Goal: Information Seeking & Learning: Learn about a topic

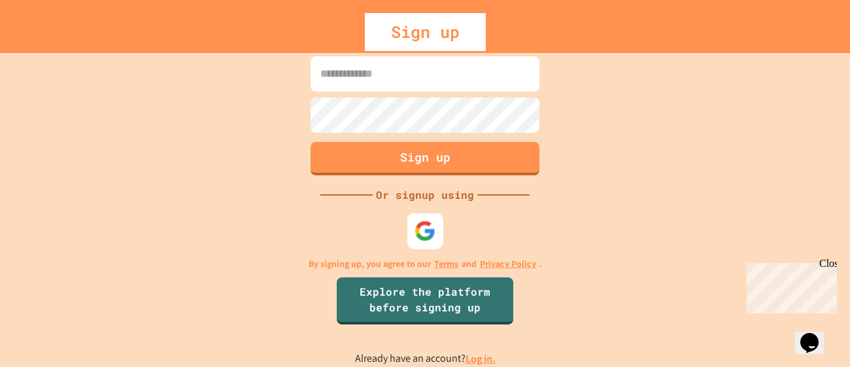
click at [427, 231] on img at bounding box center [425, 231] width 22 height 22
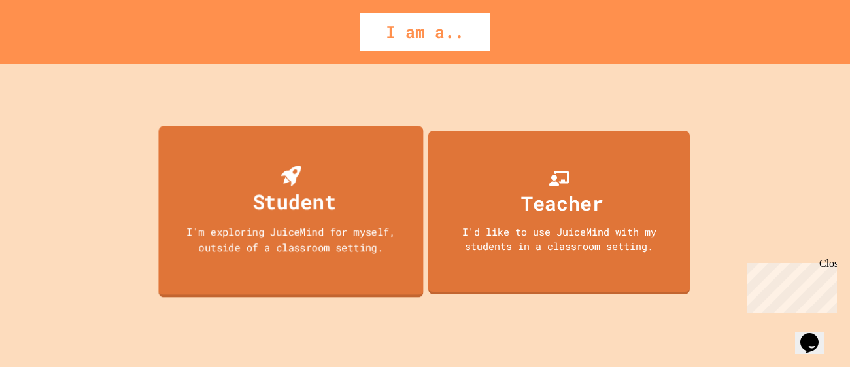
click at [380, 254] on div "I'm exploring JuiceMind for myself, outside of a classroom setting." at bounding box center [291, 239] width 239 height 31
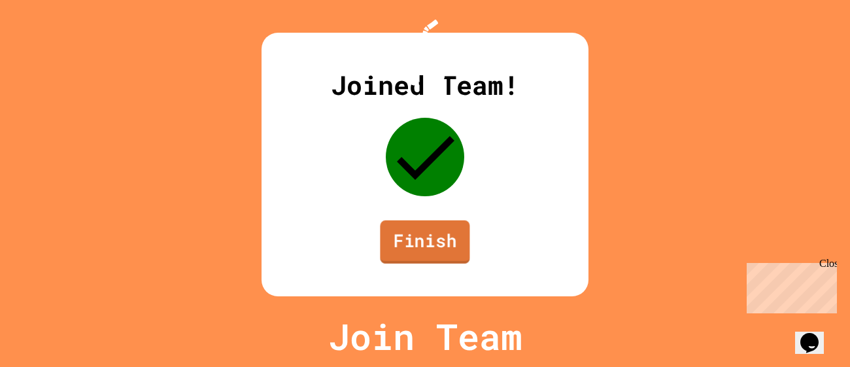
click at [407, 259] on link "Finish" at bounding box center [425, 241] width 90 height 43
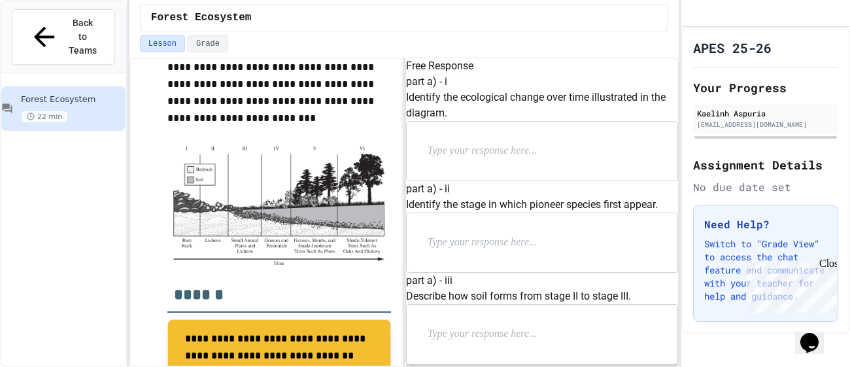
scroll to position [489, 0]
click at [459, 180] on div at bounding box center [542, 151] width 271 height 59
click at [461, 180] on div at bounding box center [542, 151] width 271 height 59
click at [463, 159] on p at bounding box center [512, 150] width 170 height 17
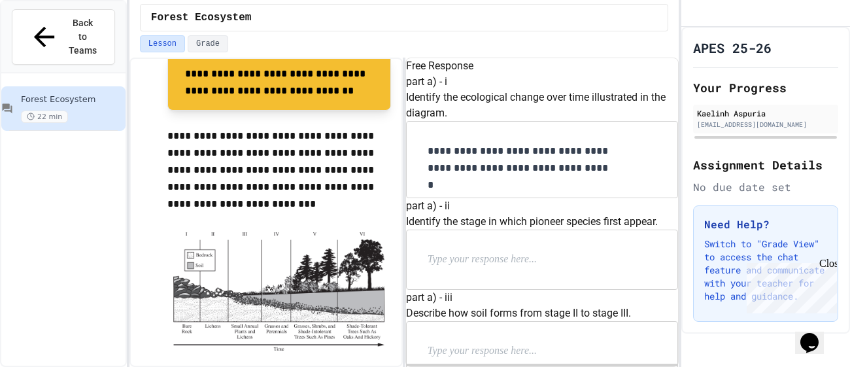
scroll to position [403, 0]
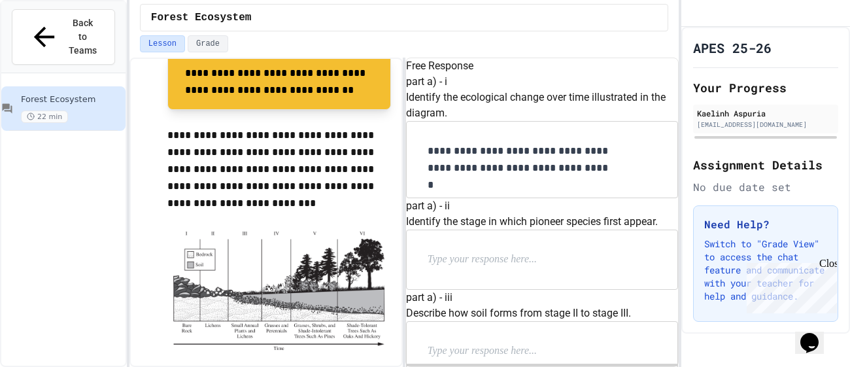
click at [456, 251] on p at bounding box center [512, 259] width 170 height 17
click at [495, 342] on p at bounding box center [512, 350] width 170 height 17
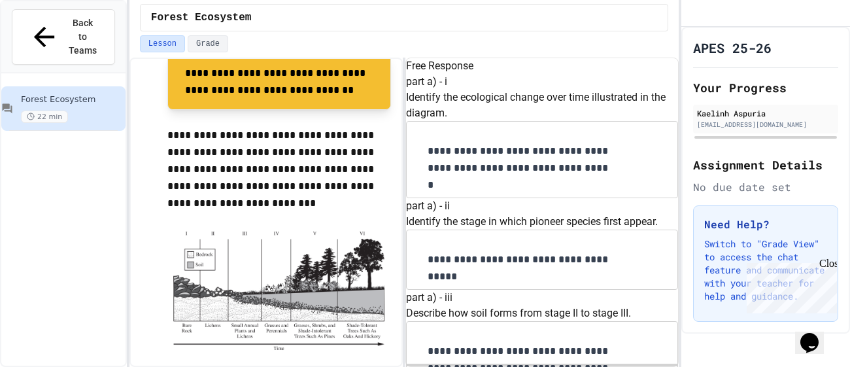
scroll to position [452, 0]
drag, startPoint x: 609, startPoint y: 162, endPoint x: 426, endPoint y: 152, distance: 183.3
copy p "Identify a cultural ecosystem service that may be provided by a mature forest."
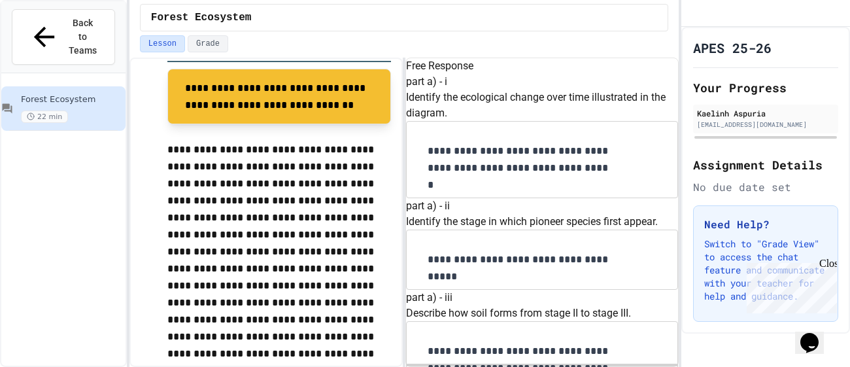
scroll to position [737, 0]
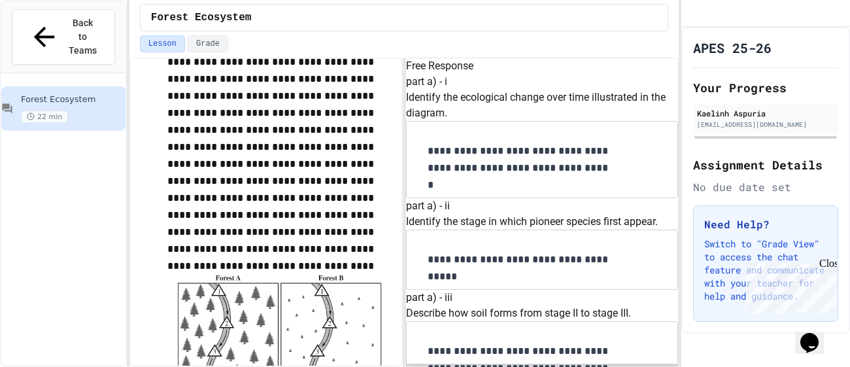
scroll to position [755, 0]
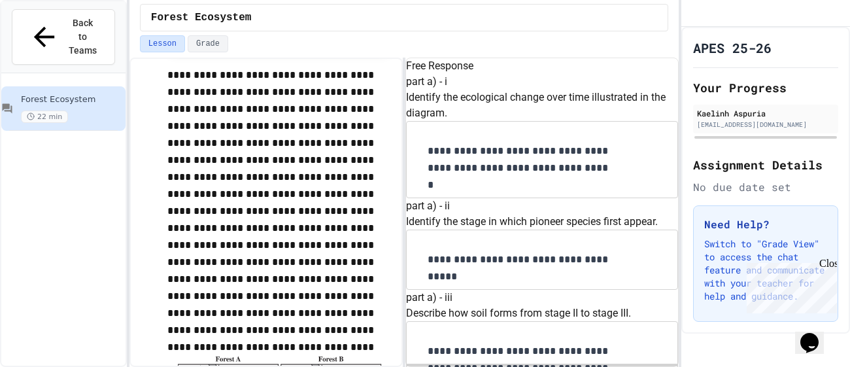
scroll to position [858, 0]
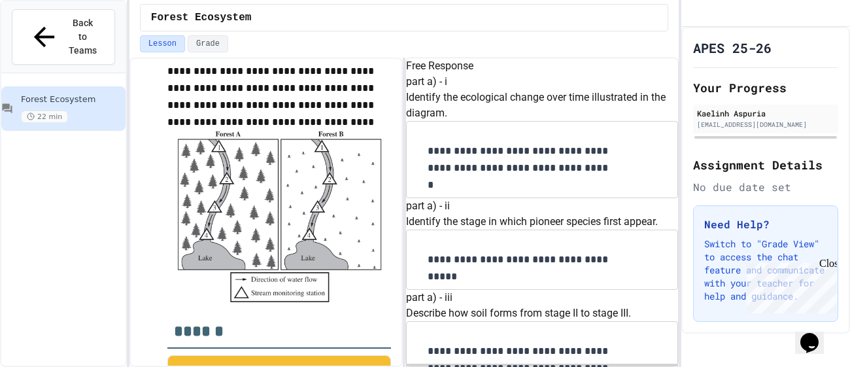
scroll to position [1070, 0]
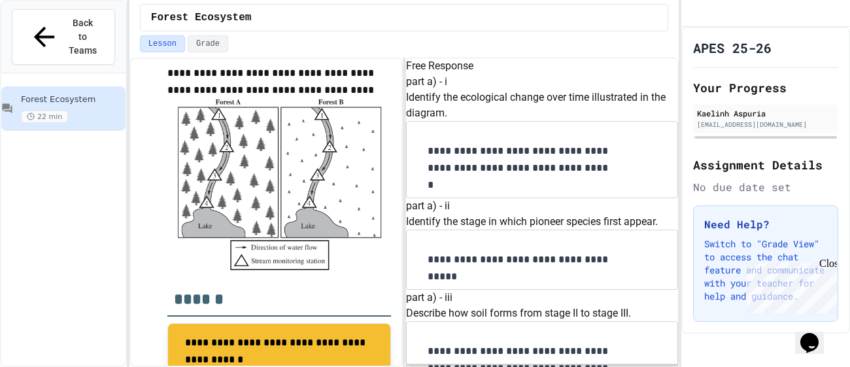
drag, startPoint x: 485, startPoint y: 214, endPoint x: 421, endPoint y: 180, distance: 72.8
copy p "Explain why the water temperature might change because of clear-cutting trees i…"
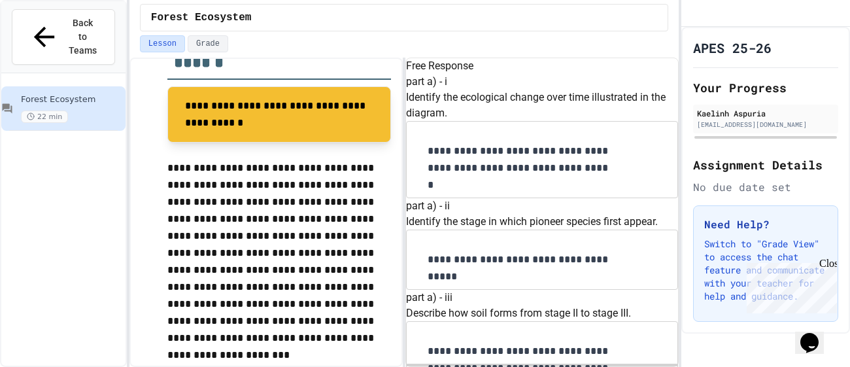
scroll to position [1327, 0]
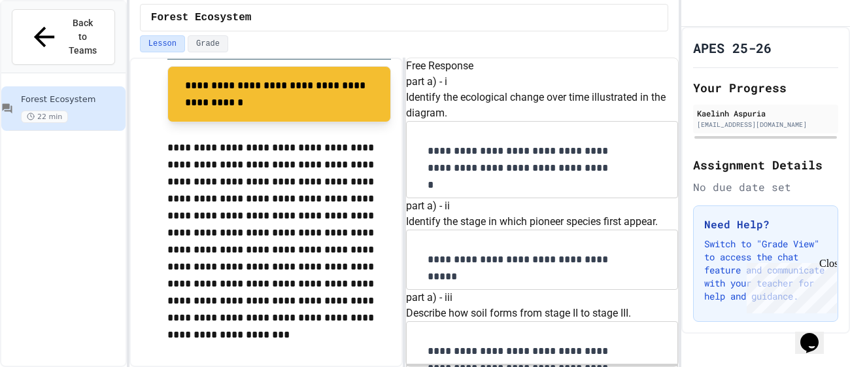
drag, startPoint x: 582, startPoint y: 182, endPoint x: 426, endPoint y: 157, distance: 158.3
copy p "Explain why an indicator of water quality other than temperature could be alter…"
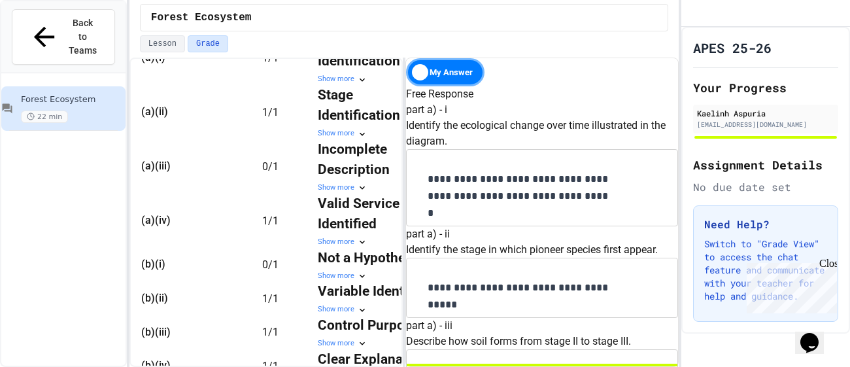
scroll to position [529, 0]
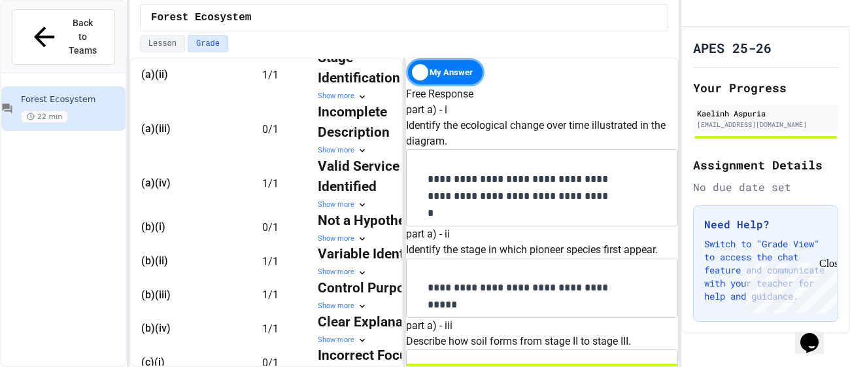
click at [352, 156] on div "Show more" at bounding box center [377, 150] width 118 height 11
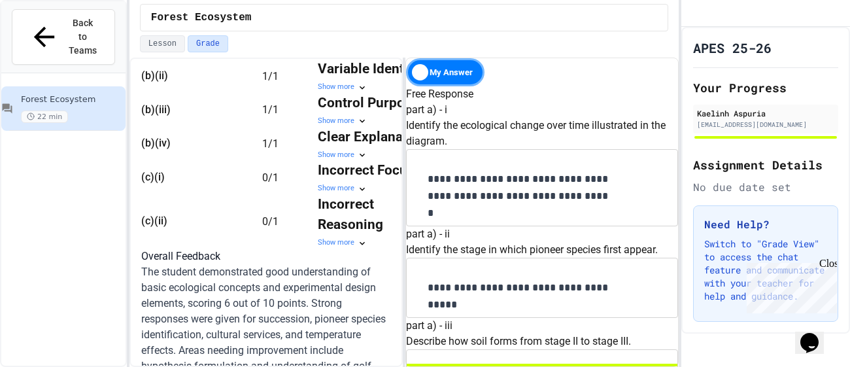
scroll to position [1033, 0]
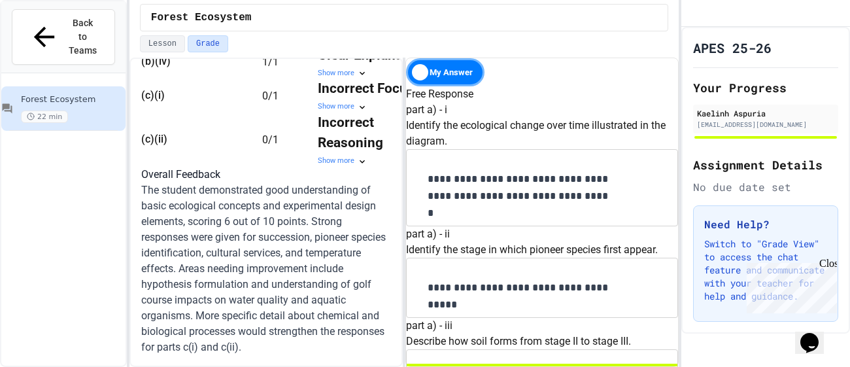
click at [318, 112] on div "Show more" at bounding box center [377, 106] width 118 height 11
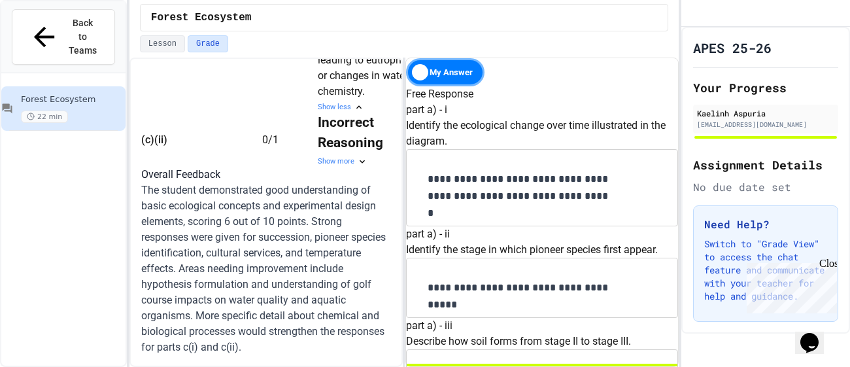
scroll to position [1133, 0]
click at [318, 167] on div "Show more" at bounding box center [377, 161] width 118 height 11
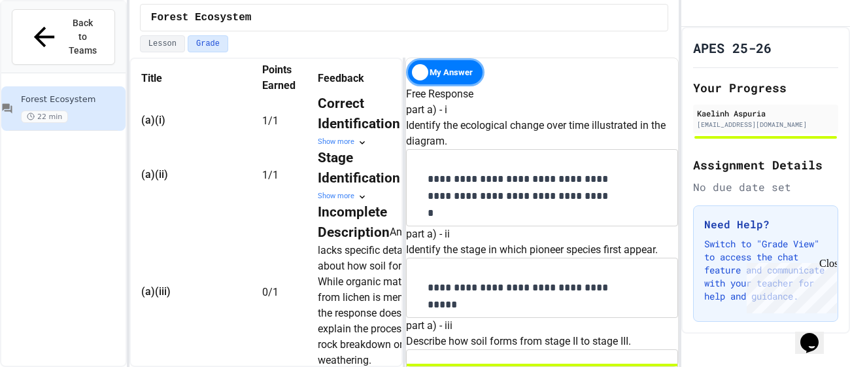
scroll to position [397, 0]
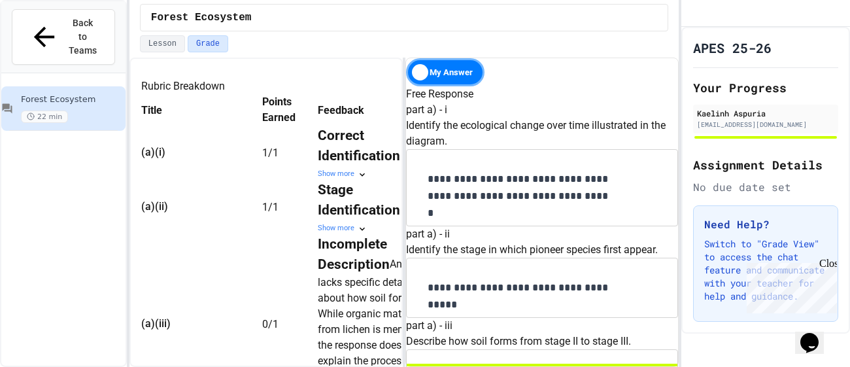
click at [318, 180] on div "Show more" at bounding box center [377, 174] width 118 height 11
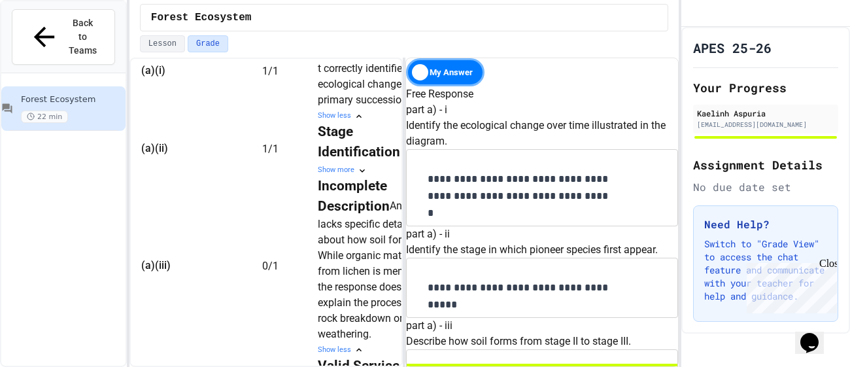
scroll to position [507, 0]
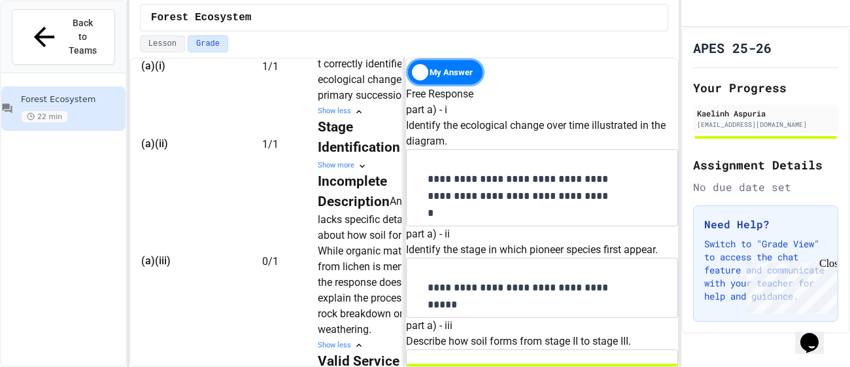
click at [318, 171] on div "Show more" at bounding box center [377, 165] width 118 height 11
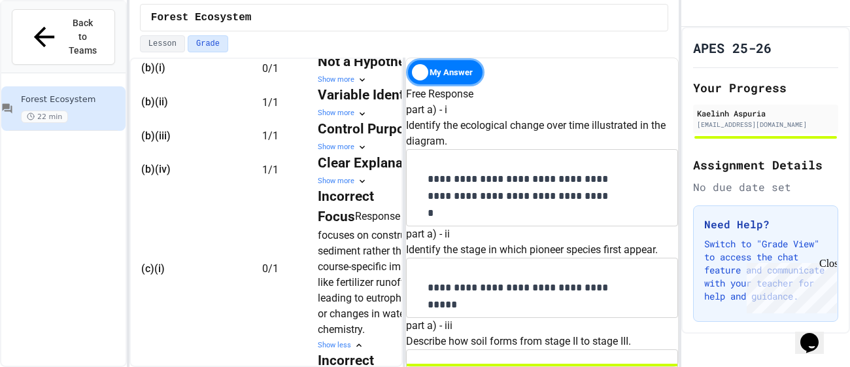
scroll to position [907, 0]
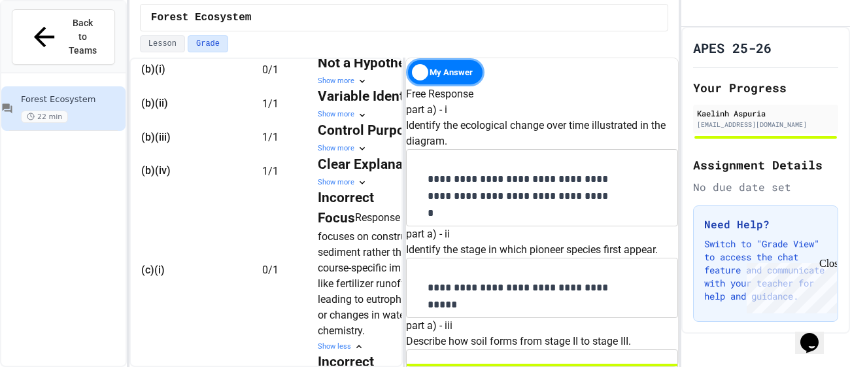
click at [318, 87] on div "Show more" at bounding box center [377, 81] width 118 height 11
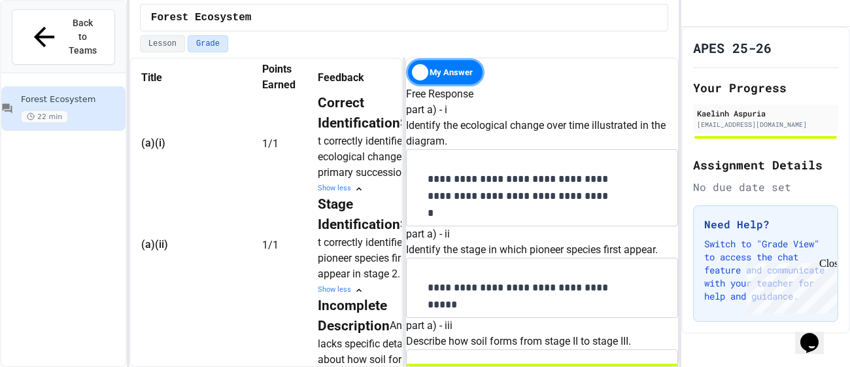
scroll to position [0, 0]
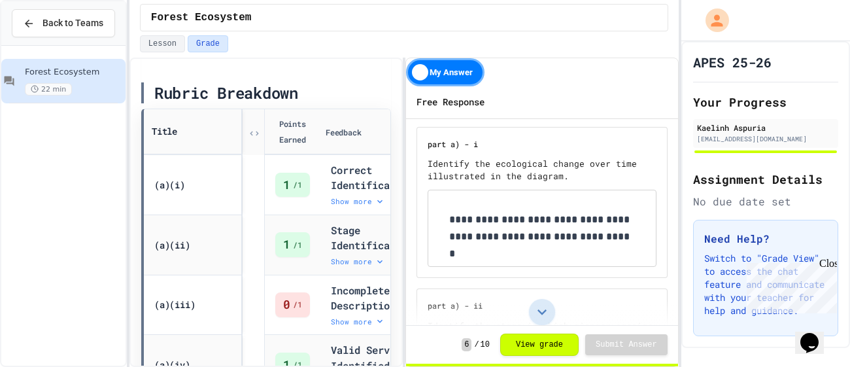
click at [546, 310] on icon at bounding box center [542, 312] width 18 height 18
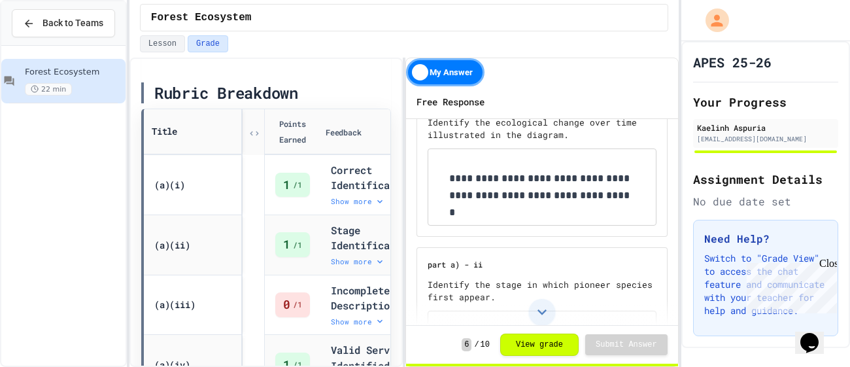
scroll to position [35, 0]
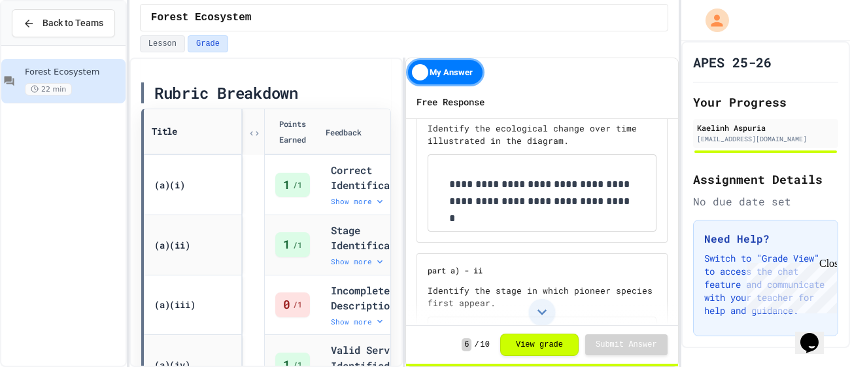
click at [456, 56] on div "Lesson Grade" at bounding box center [403, 46] width 549 height 22
click at [448, 67] on div "My Answer" at bounding box center [445, 72] width 78 height 28
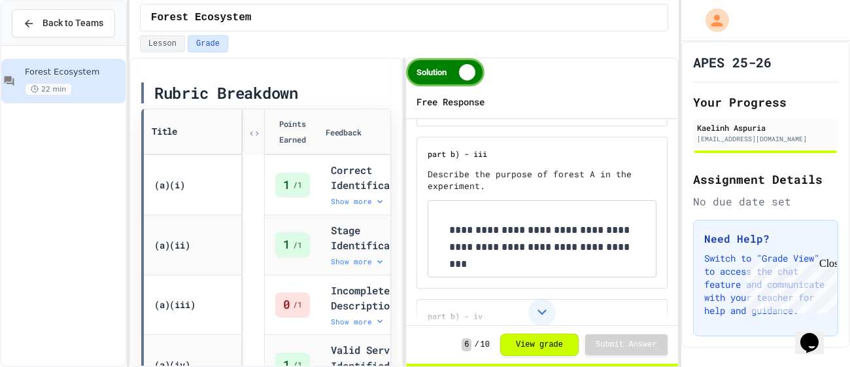
scroll to position [1237, 0]
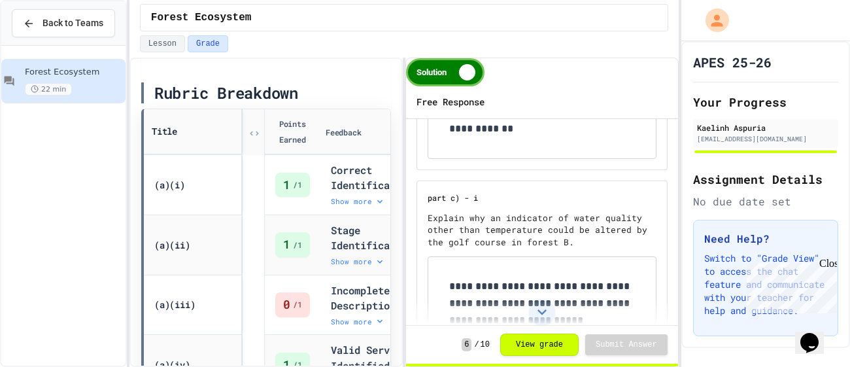
click at [464, 61] on div "Solution" at bounding box center [445, 72] width 78 height 28
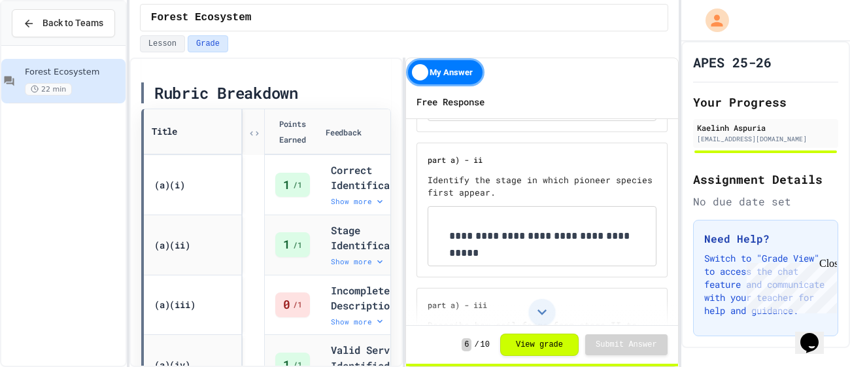
scroll to position [0, 0]
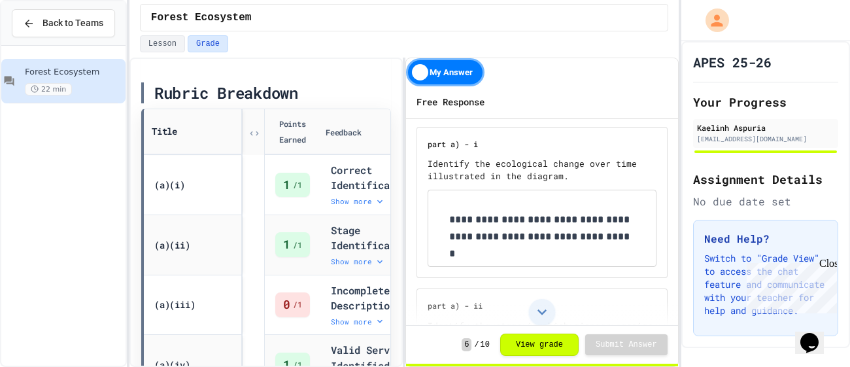
click at [439, 71] on div "My Answer" at bounding box center [445, 72] width 78 height 28
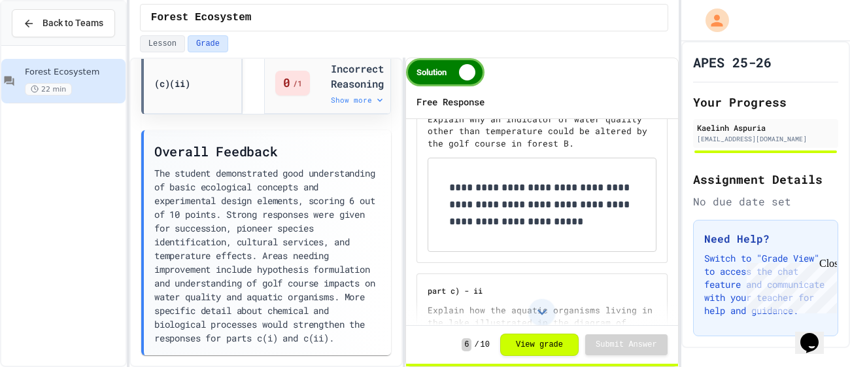
scroll to position [1516, 0]
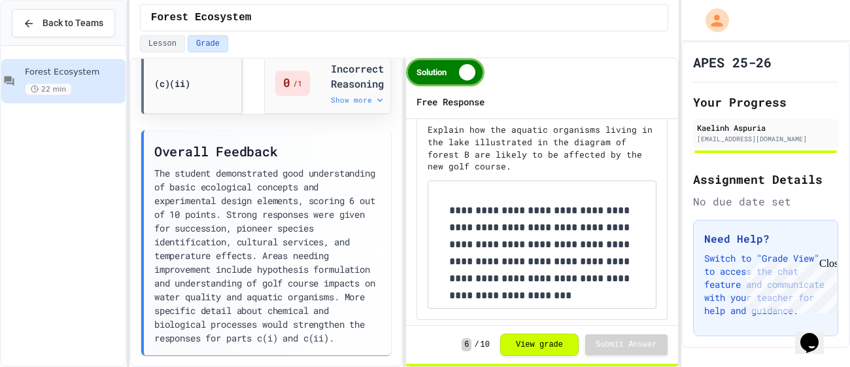
click at [461, 76] on div "Solution" at bounding box center [445, 72] width 78 height 28
click at [461, 76] on div "My Answer" at bounding box center [445, 72] width 78 height 28
click at [428, 75] on div "Solution" at bounding box center [445, 72] width 78 height 28
click at [428, 75] on div "My Answer" at bounding box center [445, 72] width 78 height 28
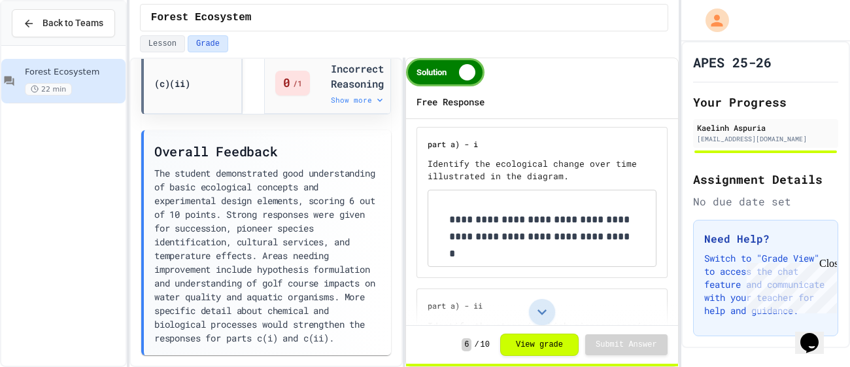
click at [536, 314] on icon at bounding box center [542, 312] width 18 height 18
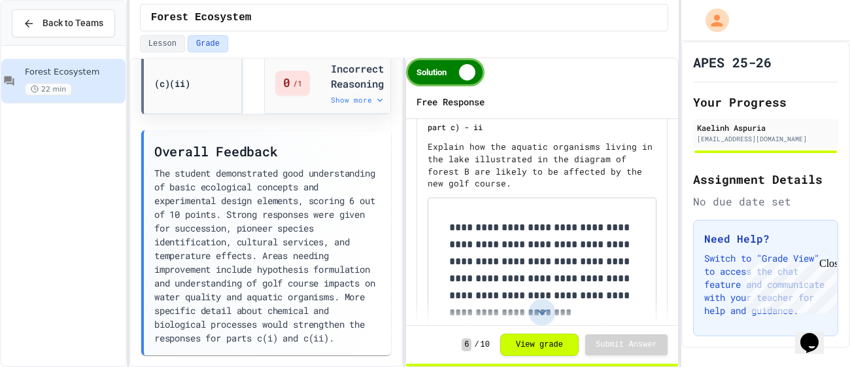
scroll to position [1516, 0]
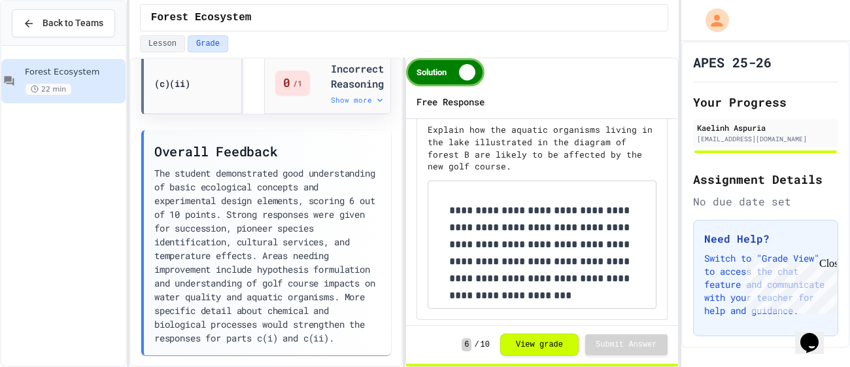
click at [527, 333] on button "View grade" at bounding box center [539, 344] width 78 height 22
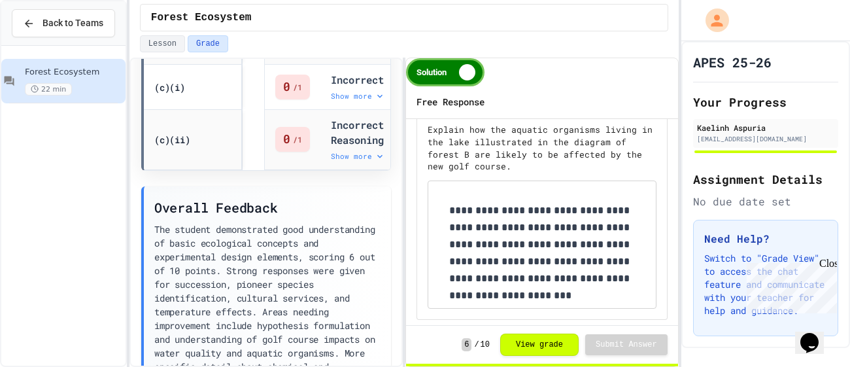
scroll to position [1024, 0]
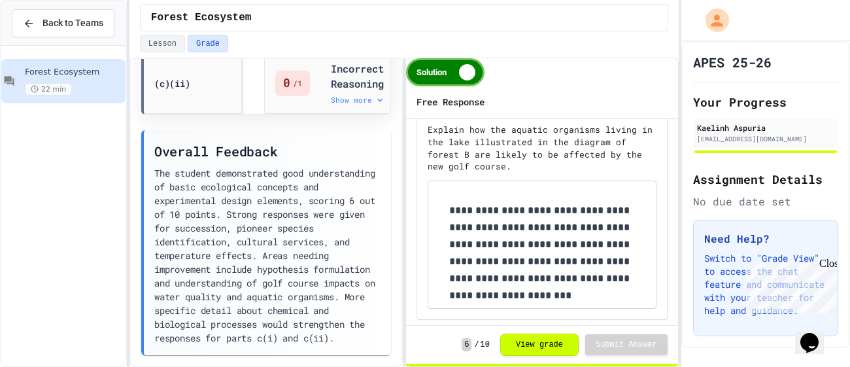
click at [439, 69] on div "Solution" at bounding box center [445, 72] width 78 height 28
click at [439, 69] on div "My Answer" at bounding box center [445, 72] width 78 height 28
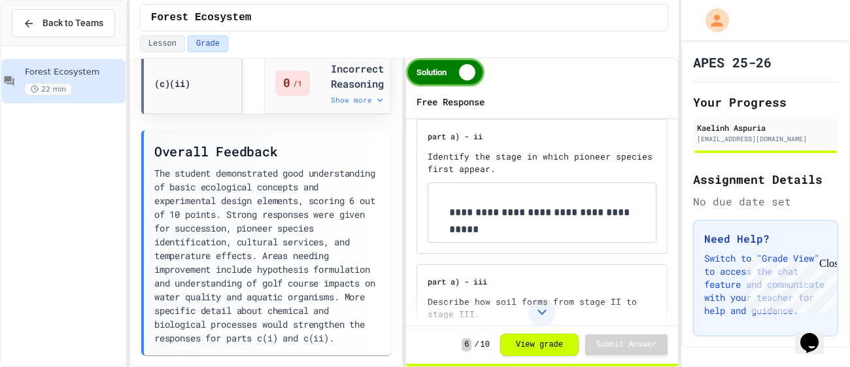
scroll to position [0, 0]
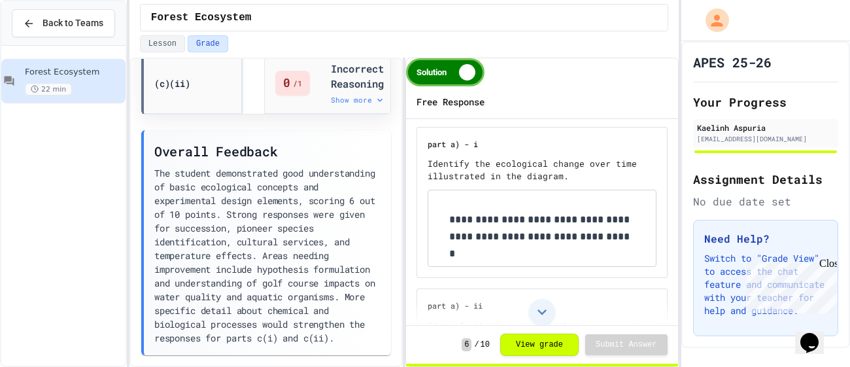
click at [586, 214] on p "**********" at bounding box center [542, 228] width 186 height 34
drag, startPoint x: 600, startPoint y: 242, endPoint x: 601, endPoint y: 235, distance: 6.7
click at [601, 235] on p "**********" at bounding box center [542, 228] width 186 height 34
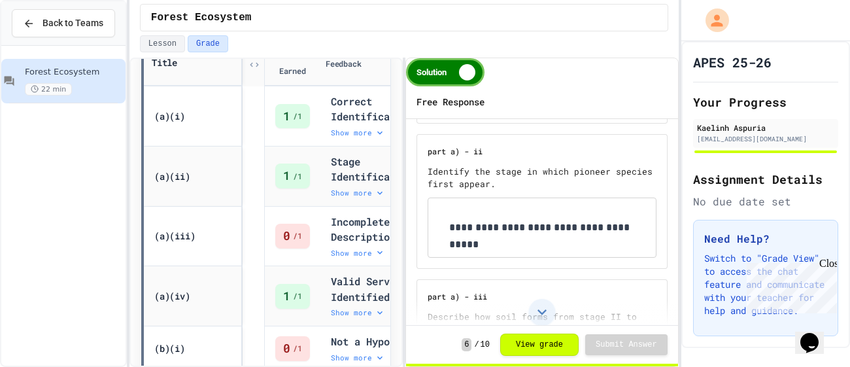
scroll to position [323, 0]
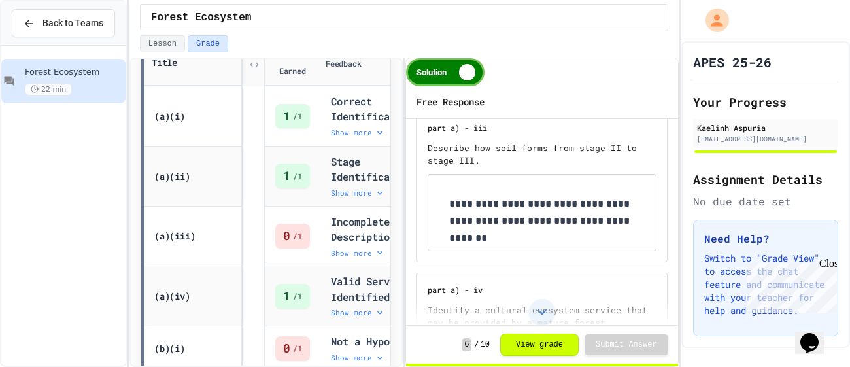
click at [492, 207] on p "**********" at bounding box center [542, 212] width 186 height 34
click at [637, 218] on div "**********" at bounding box center [541, 213] width 227 height 76
click at [361, 258] on div "Show more" at bounding box center [379, 252] width 97 height 10
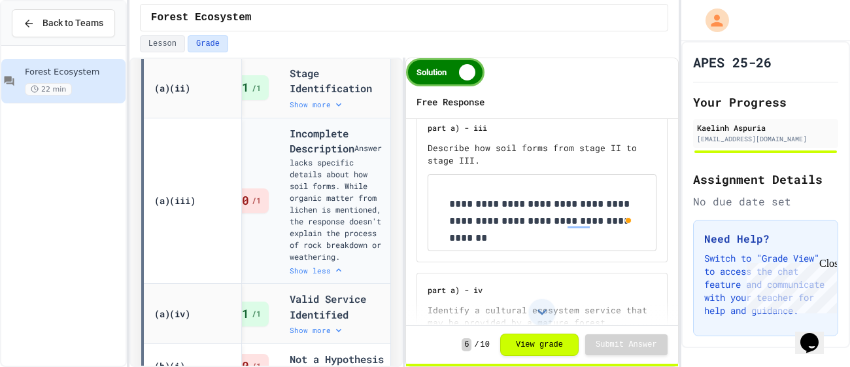
scroll to position [0, 68]
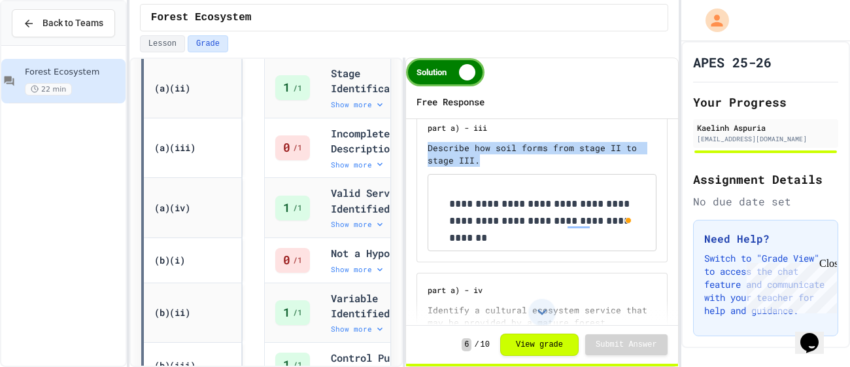
drag, startPoint x: 486, startPoint y: 155, endPoint x: 423, endPoint y: 141, distance: 64.2
click at [423, 141] on div "**********" at bounding box center [541, 186] width 251 height 152
copy p "Describe how soil forms from stage II to stage III."
click at [627, 217] on div "Open Grammarly." at bounding box center [628, 220] width 7 height 7
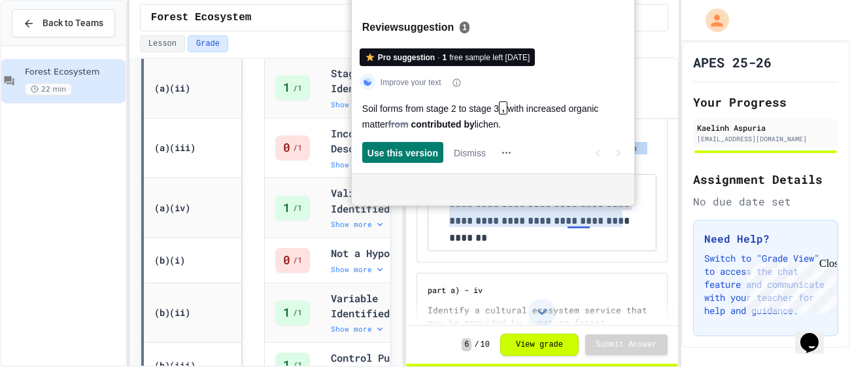
click at [622, 218] on html "We are updating our servers at 9:30PM EST [DATE]. [PERSON_NAME] should continue…" at bounding box center [425, 183] width 850 height 367
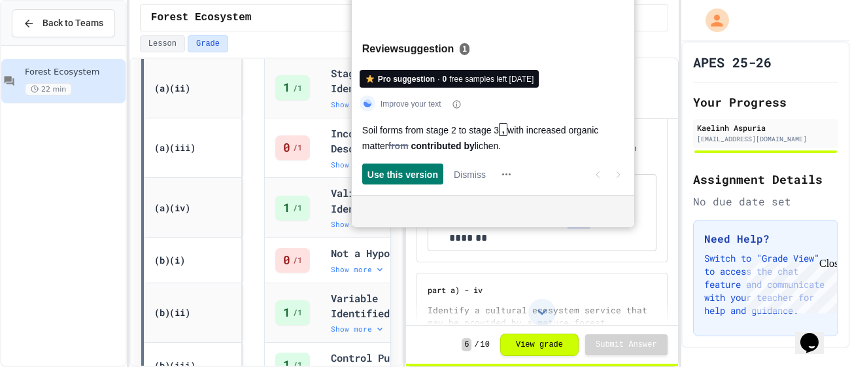
click at [614, 235] on div "**********" at bounding box center [541, 213] width 227 height 76
click at [477, 176] on span "Dismiss" at bounding box center [470, 174] width 32 height 14
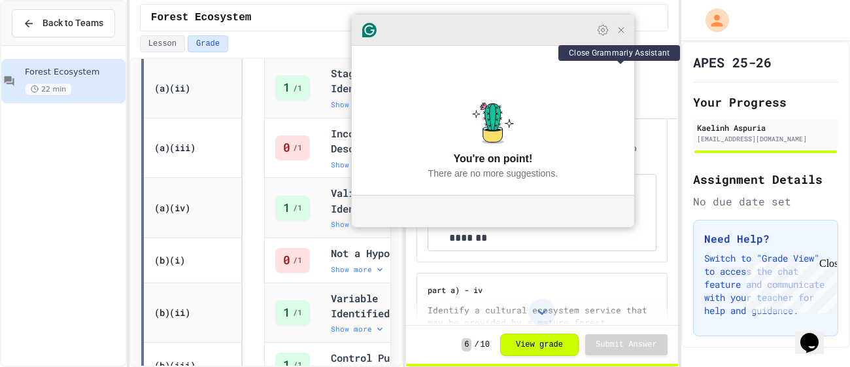
click at [618, 35] on icon "Close Grammarly Assistant" at bounding box center [621, 30] width 10 height 10
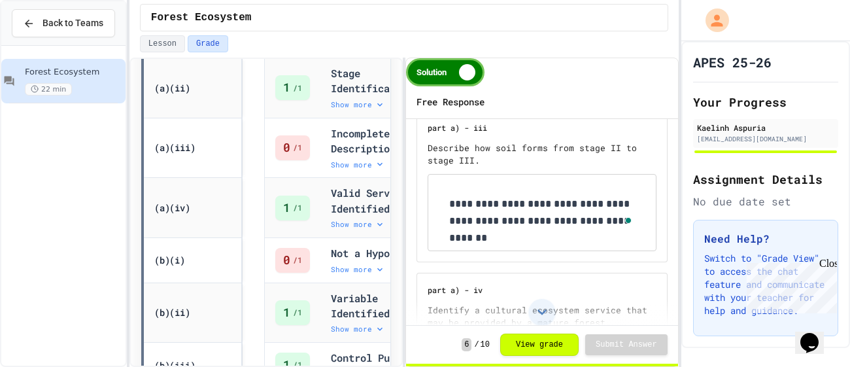
click at [573, 212] on p "**********" at bounding box center [542, 212] width 186 height 34
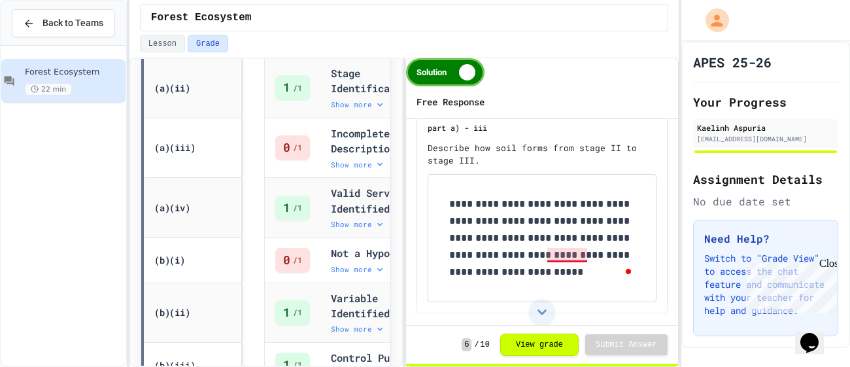
click at [561, 254] on p "**********" at bounding box center [542, 237] width 186 height 85
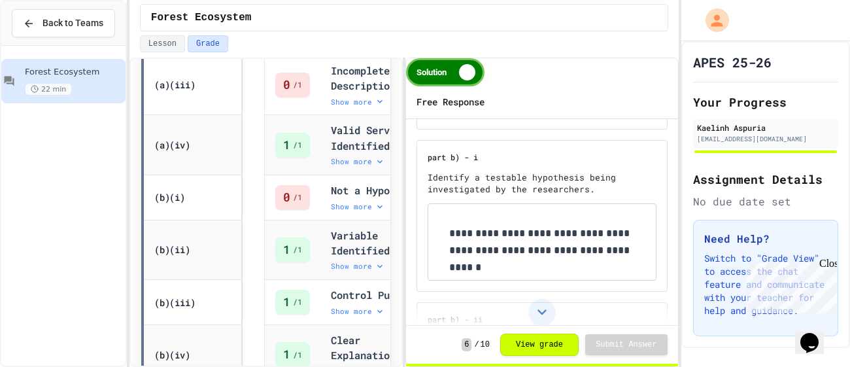
scroll to position [652, 0]
click at [458, 230] on p "**********" at bounding box center [542, 241] width 186 height 34
click at [471, 229] on p "**********" at bounding box center [542, 241] width 186 height 34
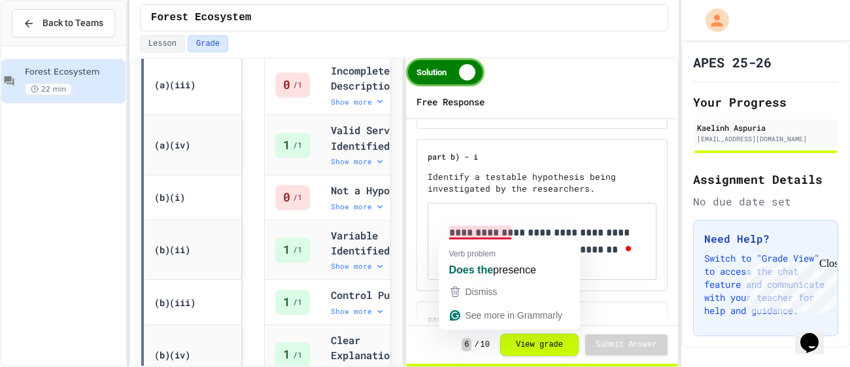
click at [628, 260] on div "**********" at bounding box center [541, 241] width 227 height 76
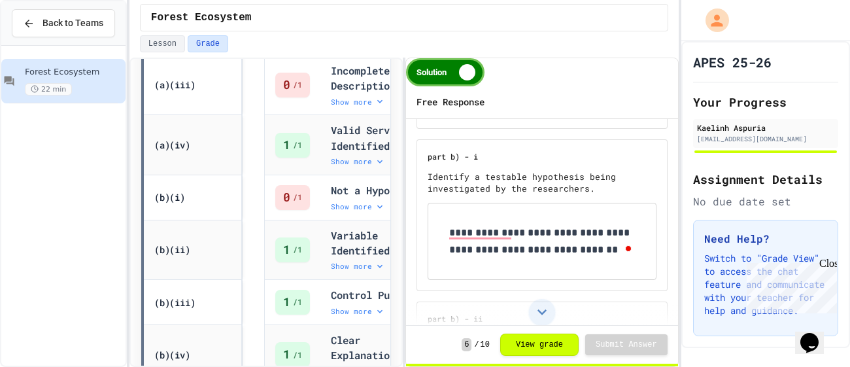
click at [593, 244] on p "**********" at bounding box center [542, 241] width 186 height 34
click at [335, 212] on div "Show more" at bounding box center [379, 206] width 97 height 10
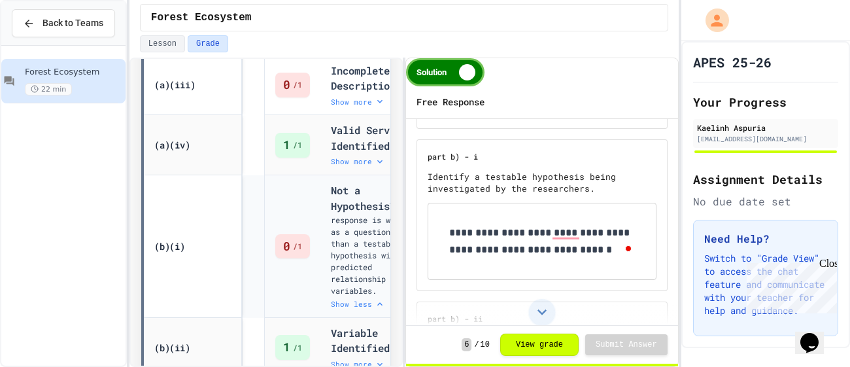
scroll to position [0, 78]
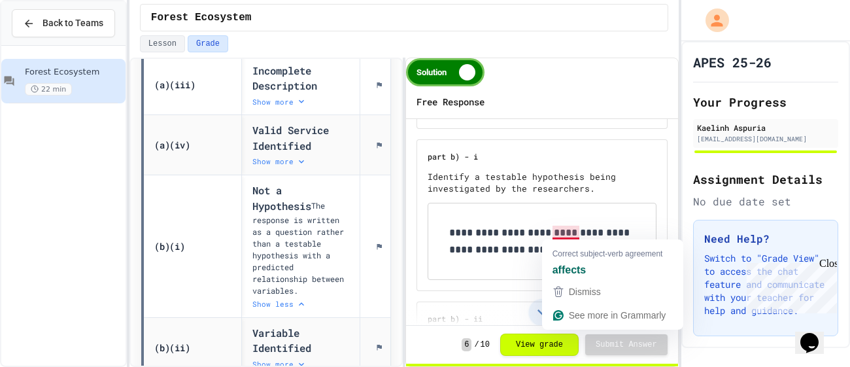
click at [475, 275] on div "**********" at bounding box center [541, 241] width 227 height 76
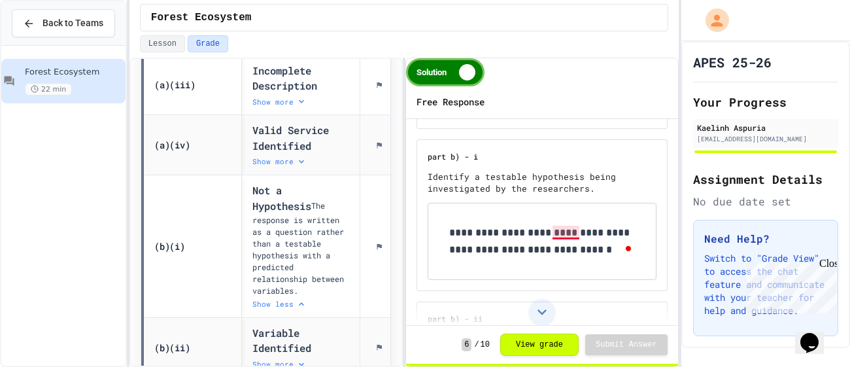
click at [578, 233] on p "**********" at bounding box center [542, 241] width 186 height 34
click at [593, 256] on p "**********" at bounding box center [542, 241] width 186 height 34
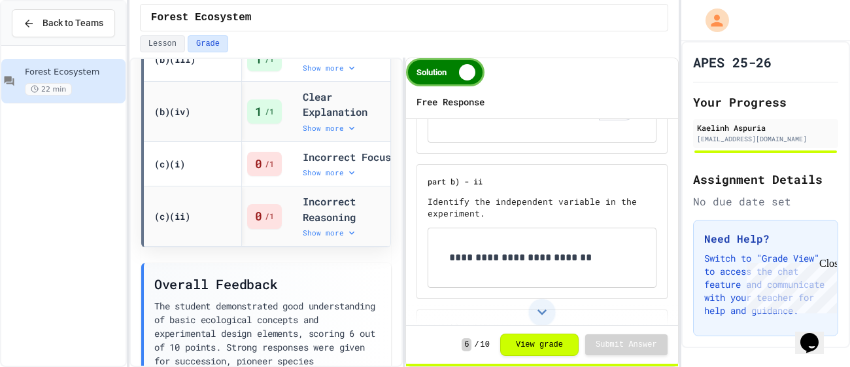
scroll to position [1567, 0]
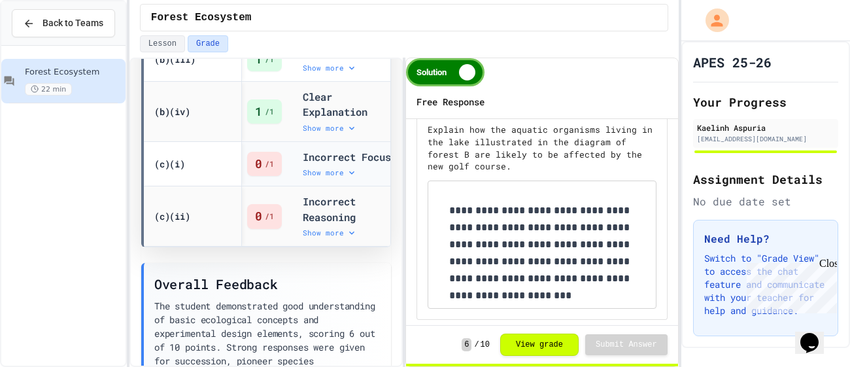
click at [331, 178] on div "Show more" at bounding box center [351, 172] width 97 height 10
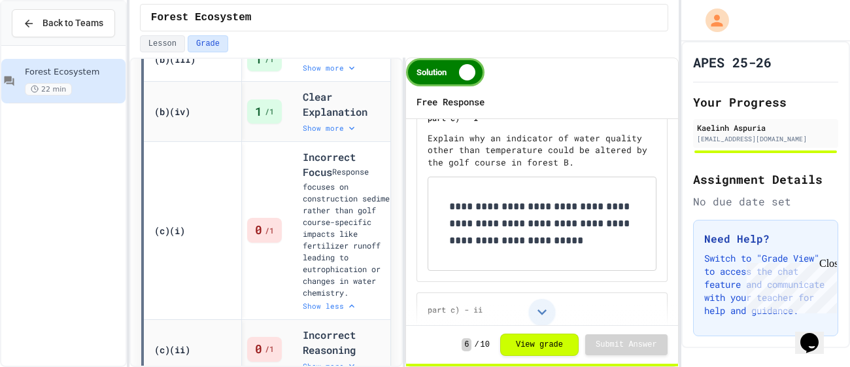
scroll to position [1367, 0]
click at [576, 233] on p "**********" at bounding box center [542, 224] width 186 height 51
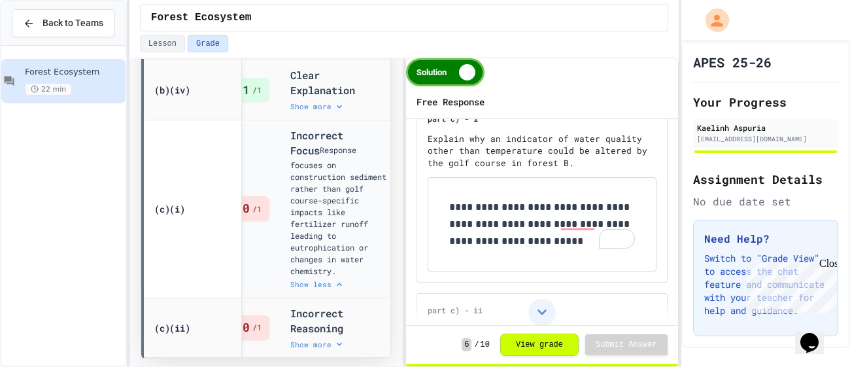
scroll to position [0, 51]
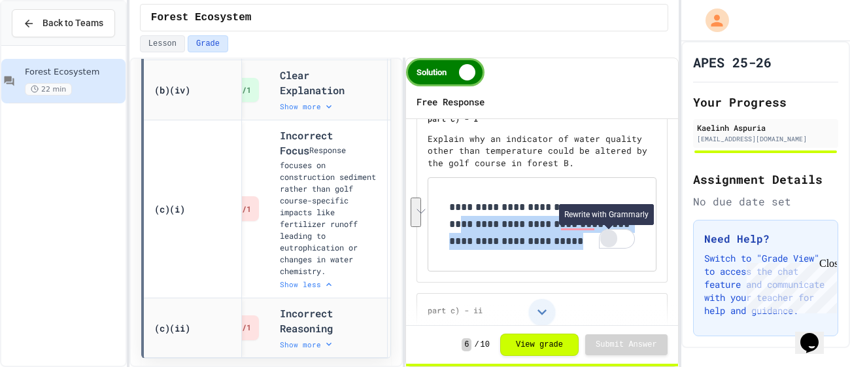
drag, startPoint x: 452, startPoint y: 220, endPoint x: 612, endPoint y: 244, distance: 162.5
click at [612, 244] on div "**********" at bounding box center [542, 224] width 186 height 51
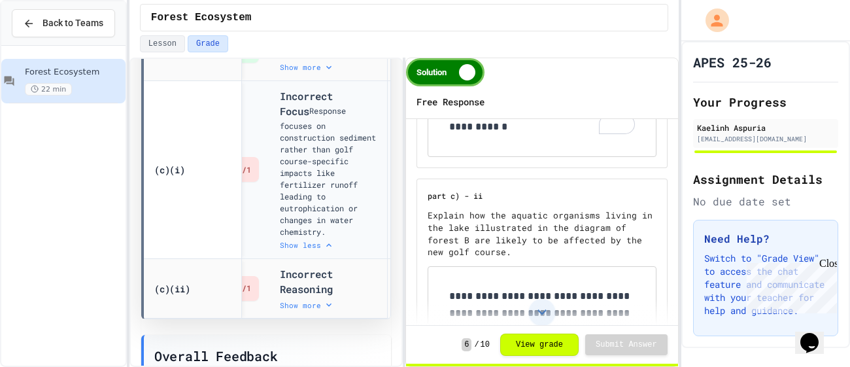
scroll to position [1064, 0]
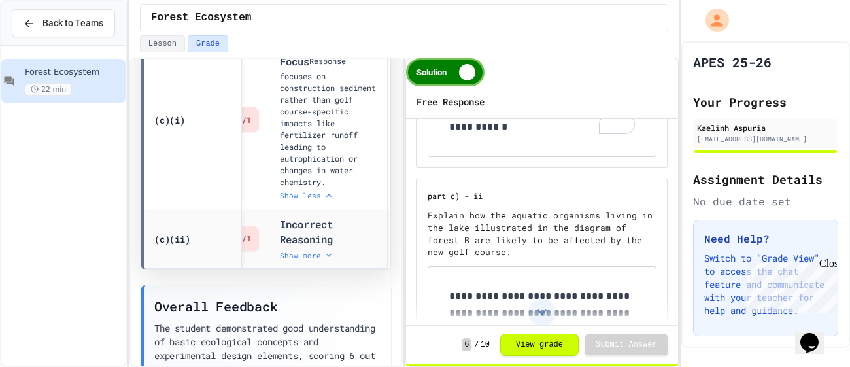
click at [305, 246] on strong "Incorrect Reasoning" at bounding box center [309, 232] width 59 height 28
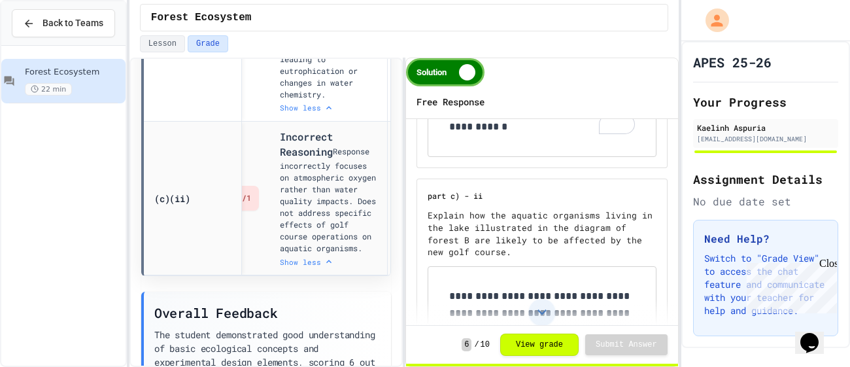
scroll to position [1563, 0]
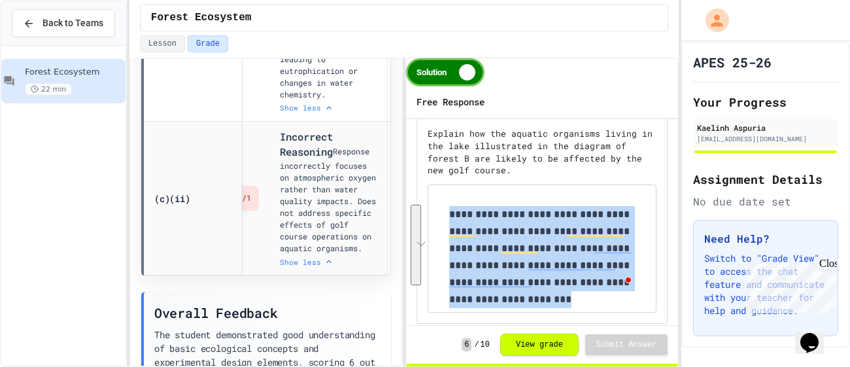
drag, startPoint x: 625, startPoint y: 278, endPoint x: 450, endPoint y: 202, distance: 190.3
click at [450, 202] on div "**********" at bounding box center [541, 248] width 227 height 127
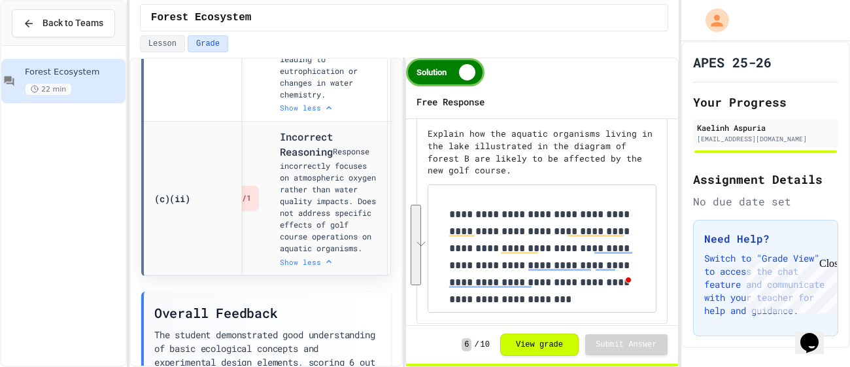
scroll to position [1499, 0]
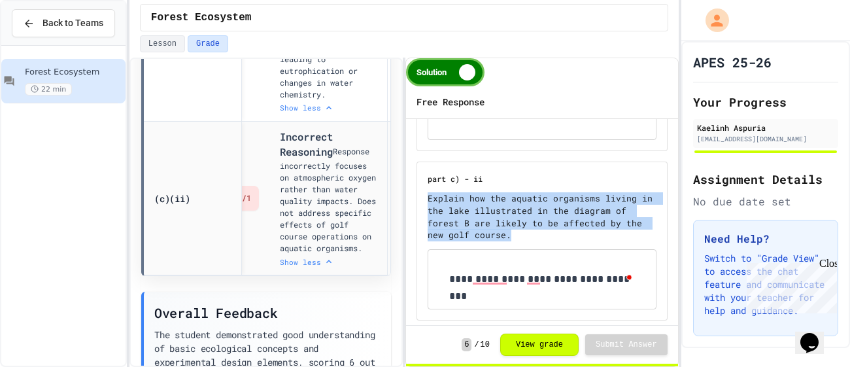
drag, startPoint x: 529, startPoint y: 237, endPoint x: 424, endPoint y: 199, distance: 111.9
click at [424, 199] on div "**********" at bounding box center [541, 240] width 251 height 159
copy p "Explain how the aquatic organisms living in the lake illustrated in the diagram…"
